Goal: Task Accomplishment & Management: Manage account settings

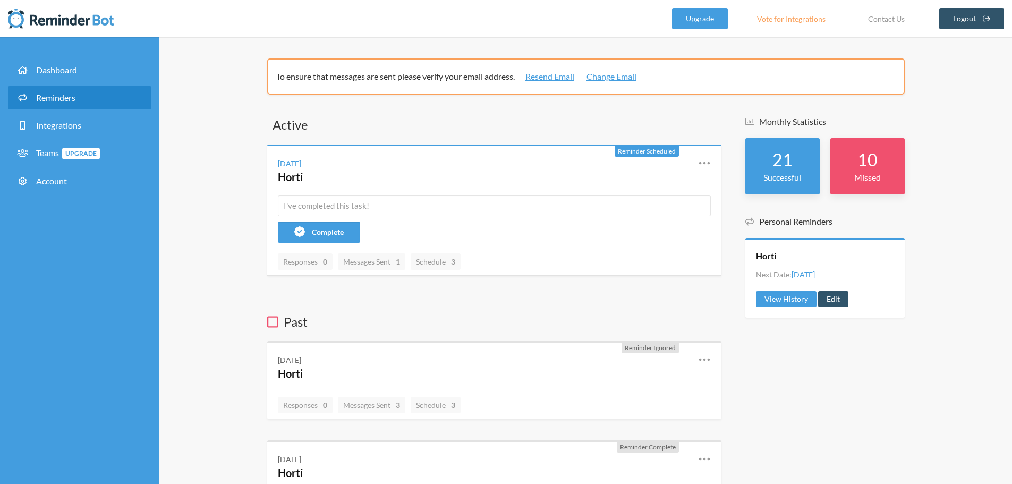
click at [61, 98] on span "Reminders" at bounding box center [55, 97] width 39 height 10
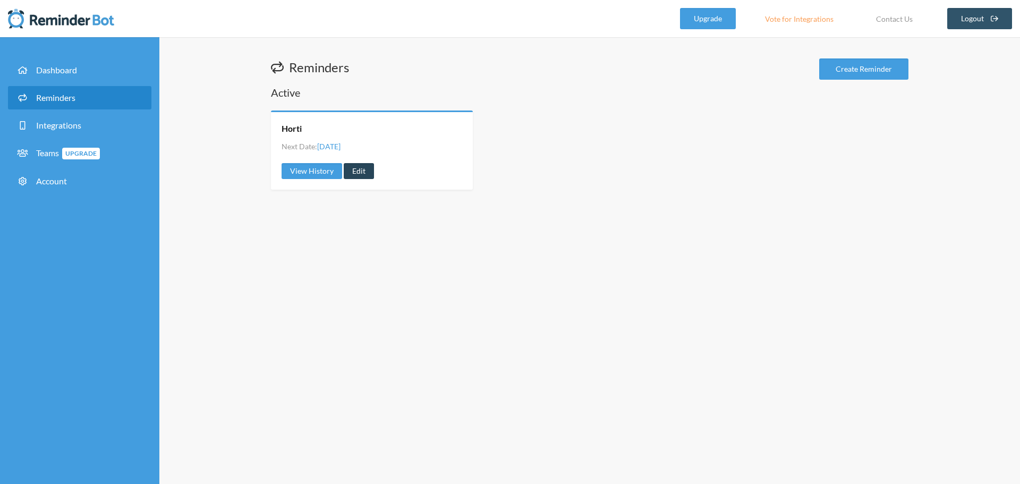
click at [350, 168] on link "Edit" at bounding box center [359, 171] width 30 height 16
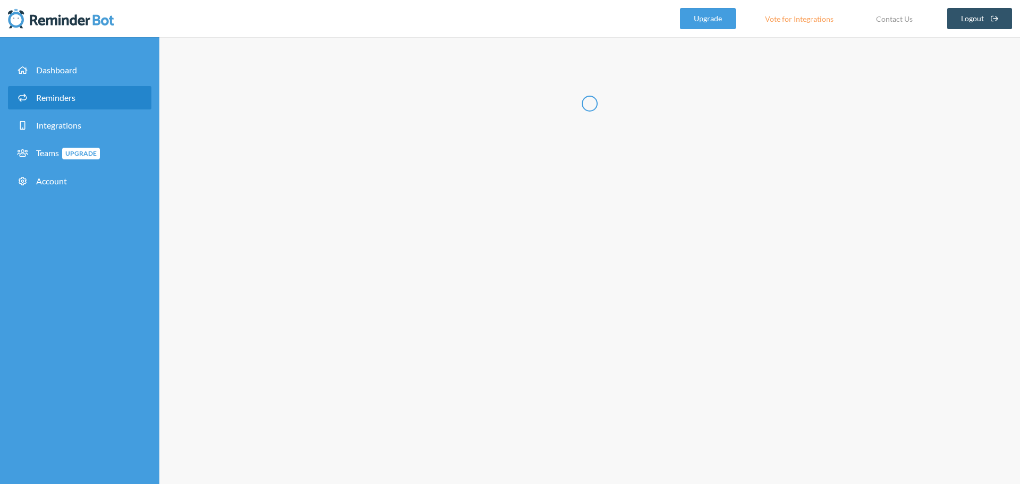
radio input "false"
radio input "true"
type input "Horti"
select select "07:00:00"
select select "14:00:00"
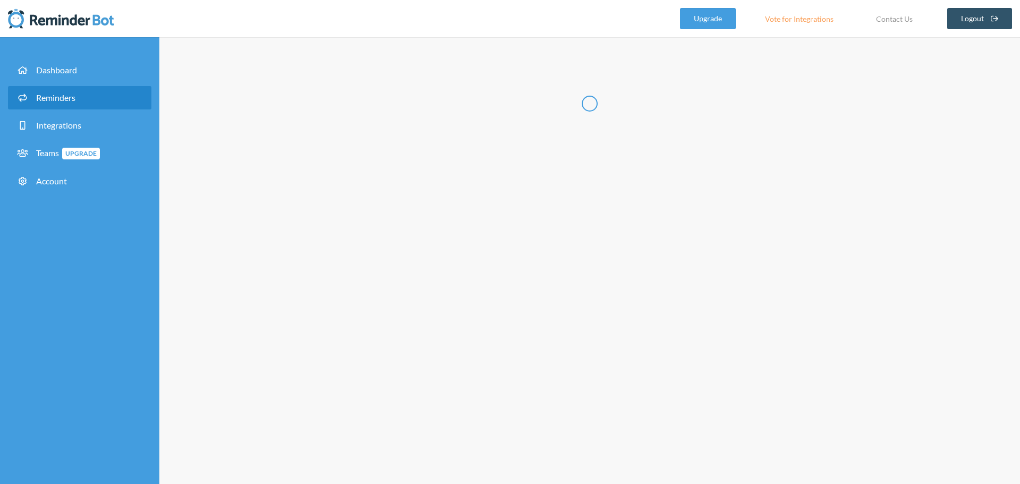
select select "19:30:00"
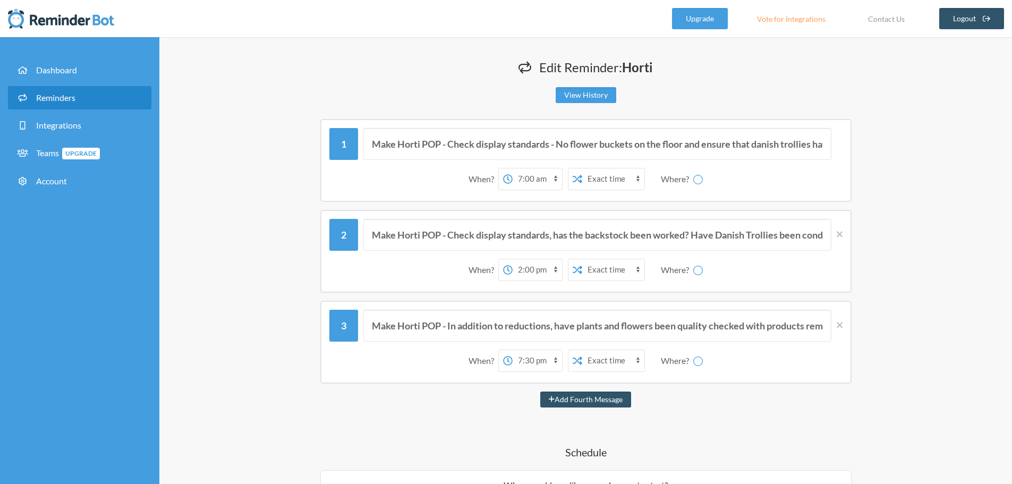
select select "spaces/AAAACqkWABg"
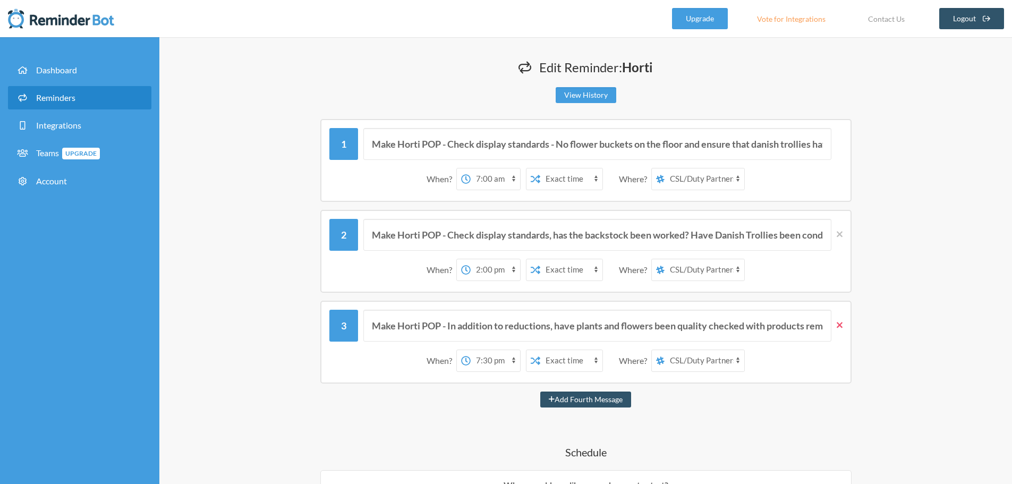
click at [840, 323] on icon at bounding box center [839, 325] width 6 height 6
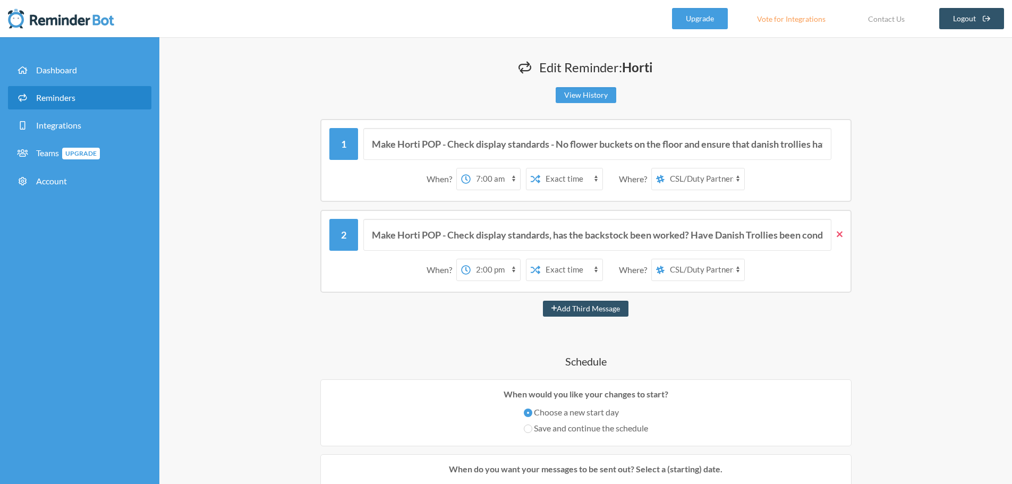
click at [840, 230] on icon at bounding box center [839, 234] width 6 height 10
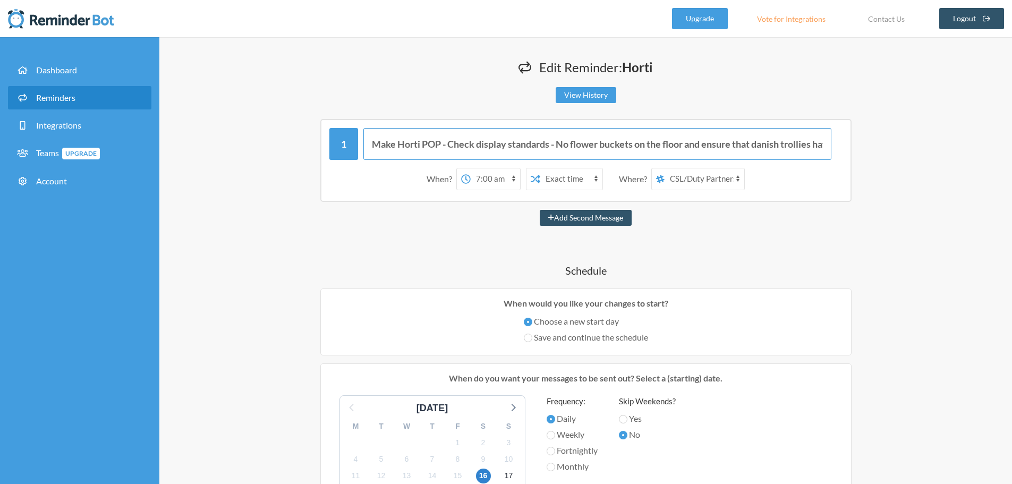
click at [826, 139] on input "Make Horti POP - Check display standards - No flower buckets on the floor and e…" at bounding box center [597, 144] width 468 height 32
drag, startPoint x: 826, startPoint y: 139, endPoint x: 121, endPoint y: 130, distance: 705.2
click at [121, 130] on div "Dashboard Reminders Integrations Teams Upgrade Account Edit Reminder: Horti Vie…" at bounding box center [506, 479] width 1012 height 884
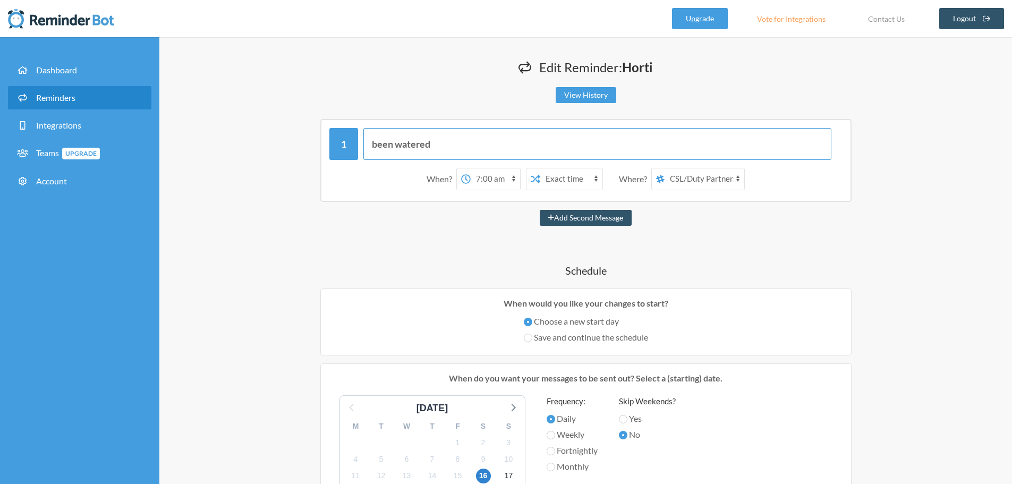
drag, startPoint x: 455, startPoint y: 144, endPoint x: 182, endPoint y: 123, distance: 273.8
click at [184, 123] on div "Edit Reminder: Horti View History Messages are not sending from this deactivate…" at bounding box center [585, 479] width 852 height 884
type input "Check for any 09:00 Collections"
click at [579, 216] on button "Add Second Message" at bounding box center [586, 218] width 92 height 16
select select "08:00:00"
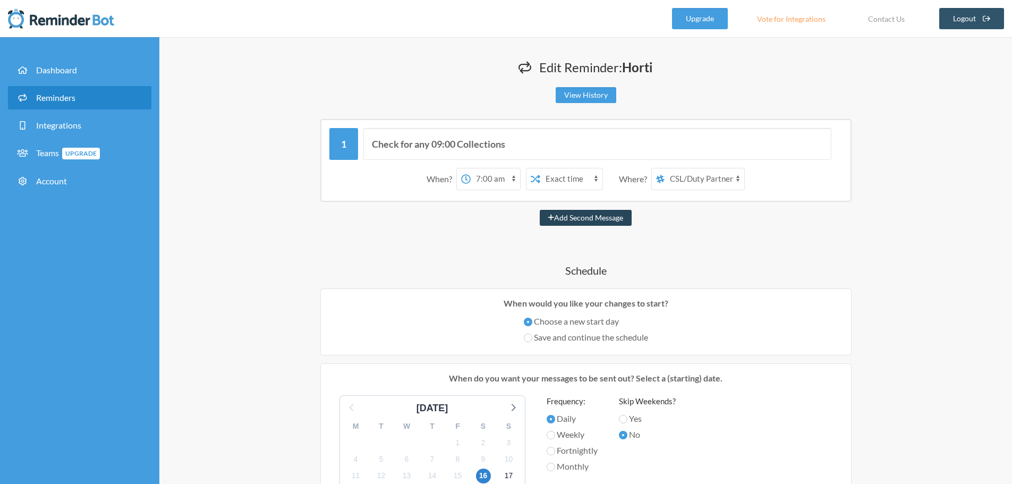
select select "spaces/AAAACqkWABg"
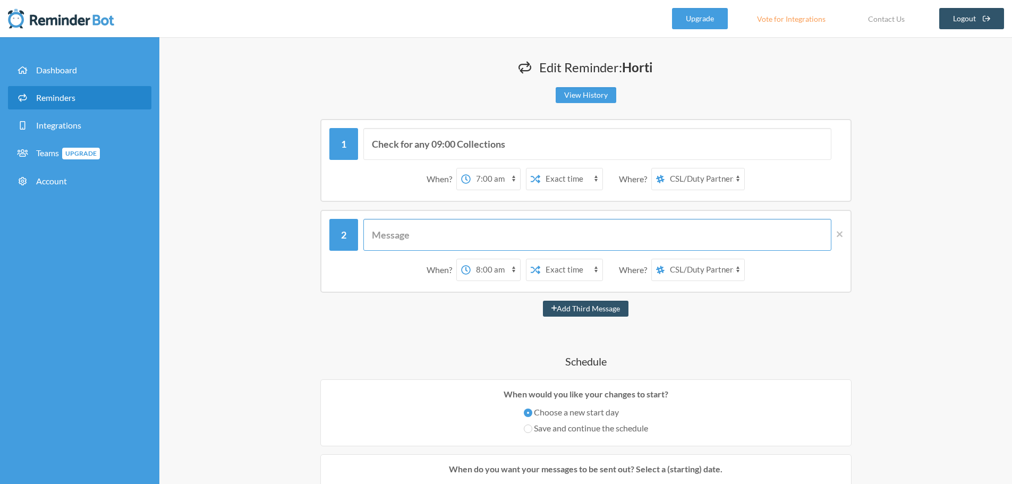
click at [452, 231] on input "text" at bounding box center [597, 235] width 468 height 32
type input "H"
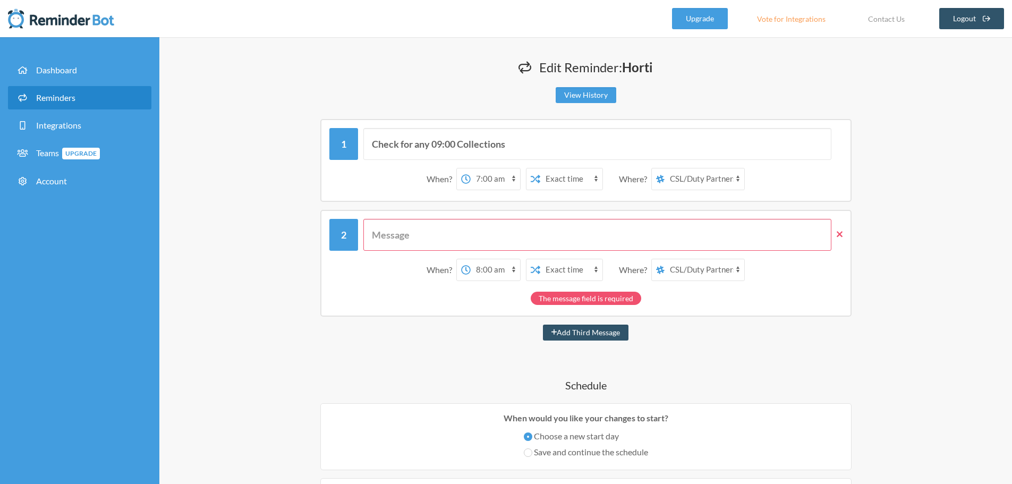
click at [840, 235] on icon at bounding box center [839, 234] width 6 height 6
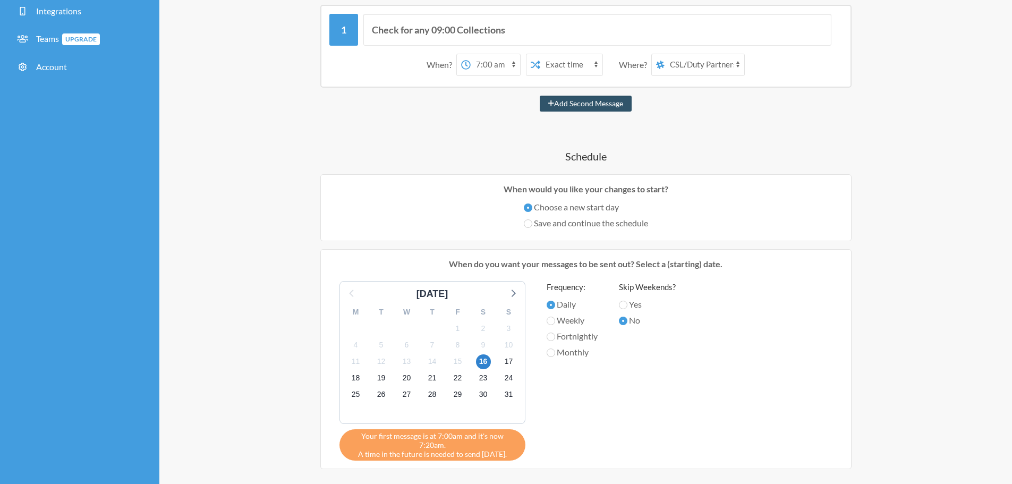
scroll to position [212, 0]
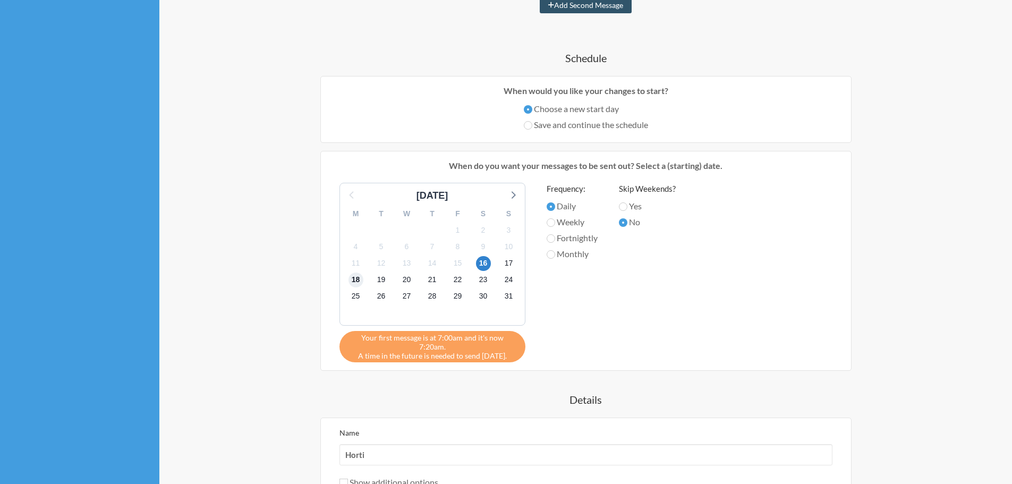
click at [356, 279] on span "18" at bounding box center [355, 279] width 15 height 15
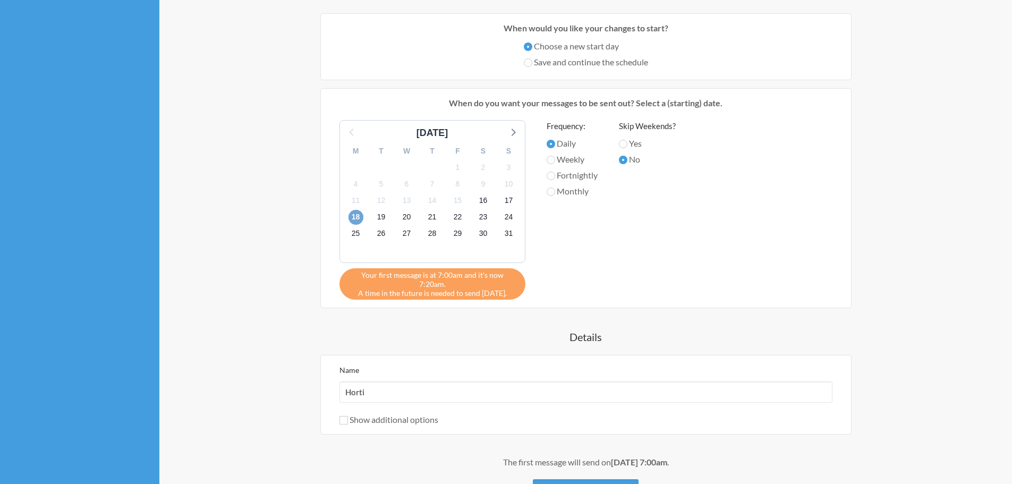
scroll to position [372, 0]
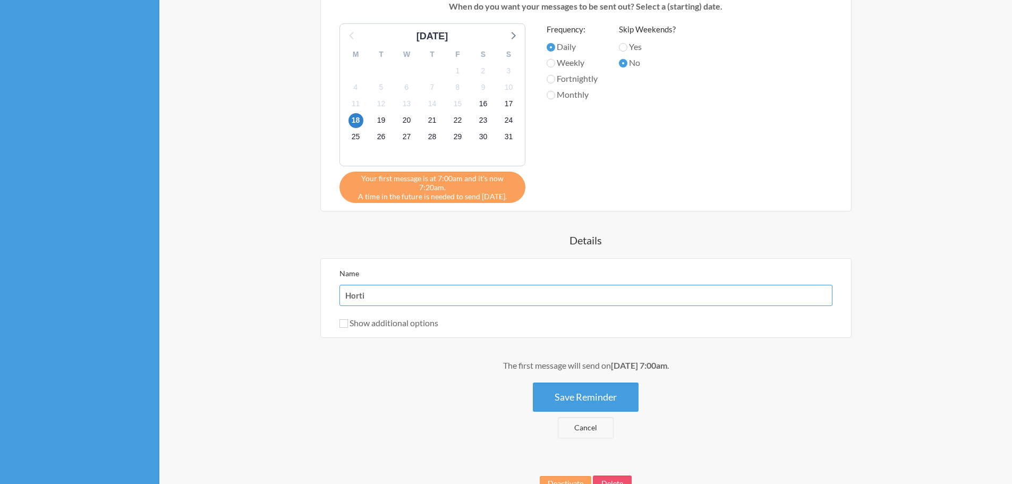
drag, startPoint x: 390, startPoint y: 281, endPoint x: 187, endPoint y: 246, distance: 205.8
click at [187, 247] on div "Edit Reminder: Horti View History Messages are not sending from this deactivate…" at bounding box center [585, 107] width 852 height 884
type input "Collections"
click at [567, 397] on button "Save Reminder" at bounding box center [586, 396] width 106 height 29
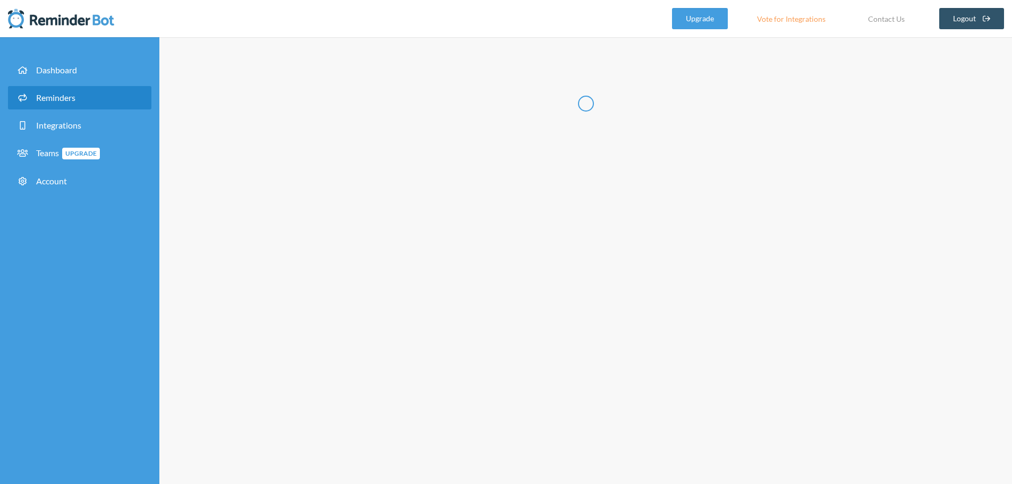
scroll to position [0, 0]
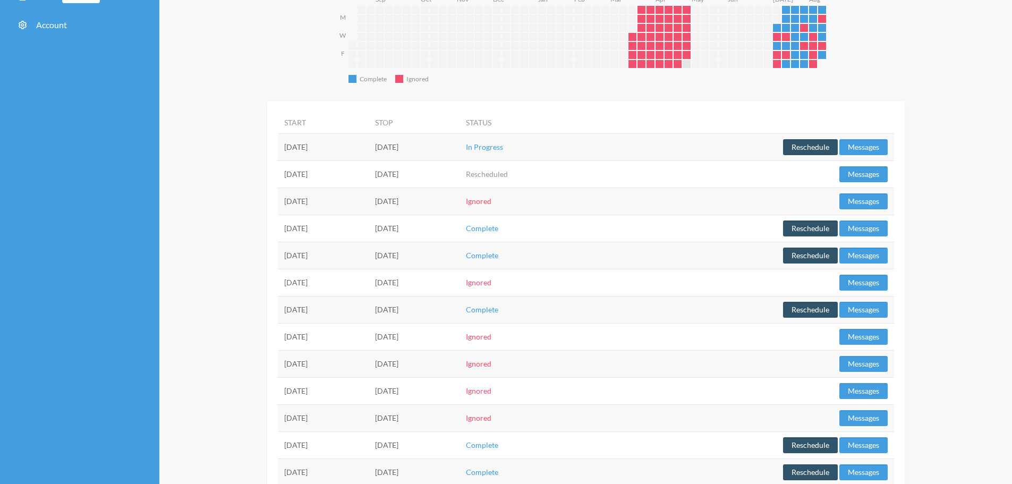
scroll to position [159, 0]
